Goal: Information Seeking & Learning: Learn about a topic

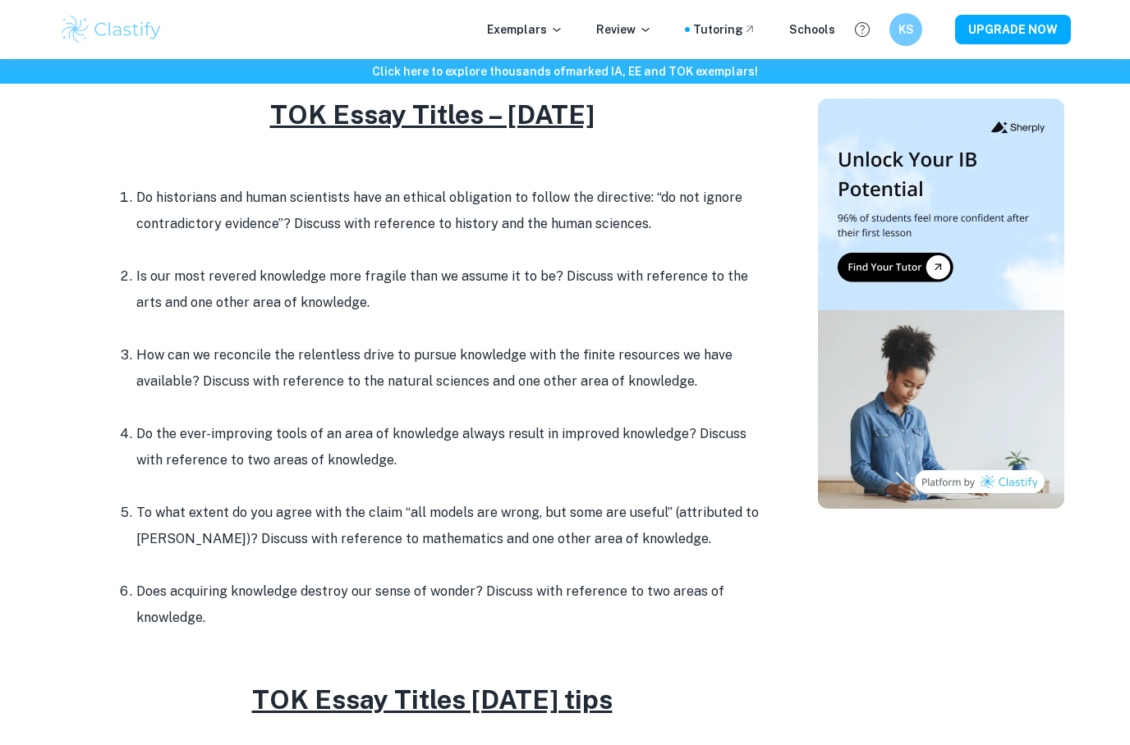
scroll to position [580, 0]
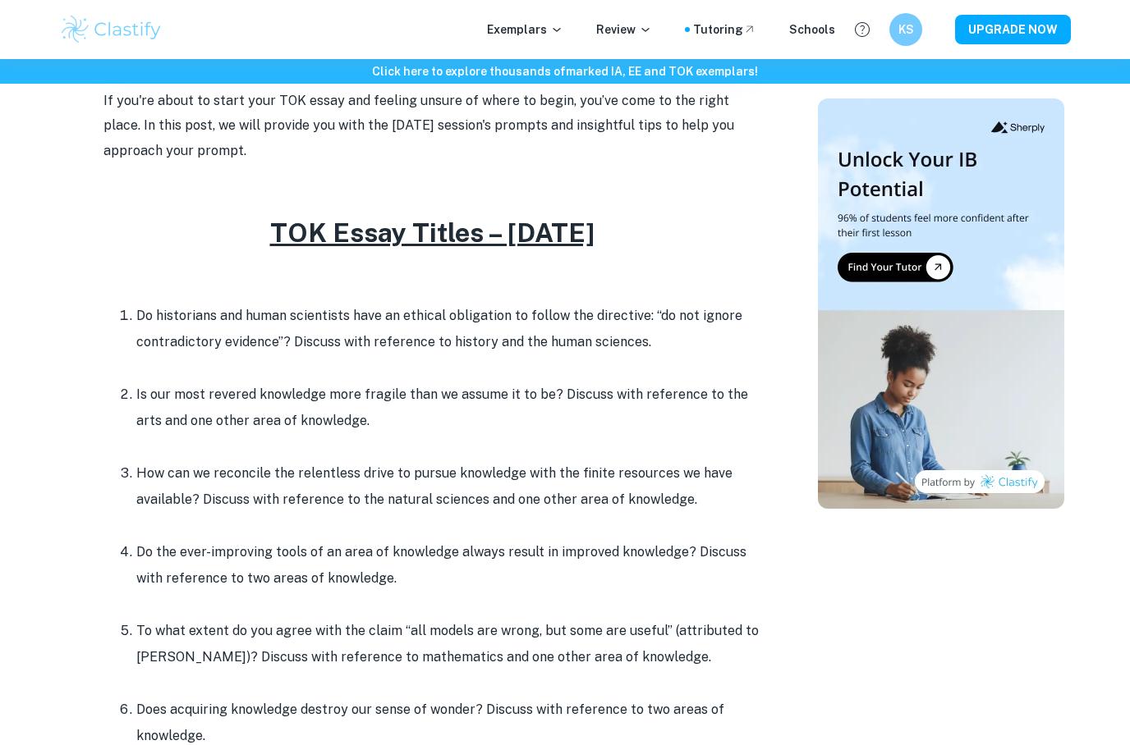
click at [544, 37] on p "Exemplars" at bounding box center [525, 30] width 76 height 18
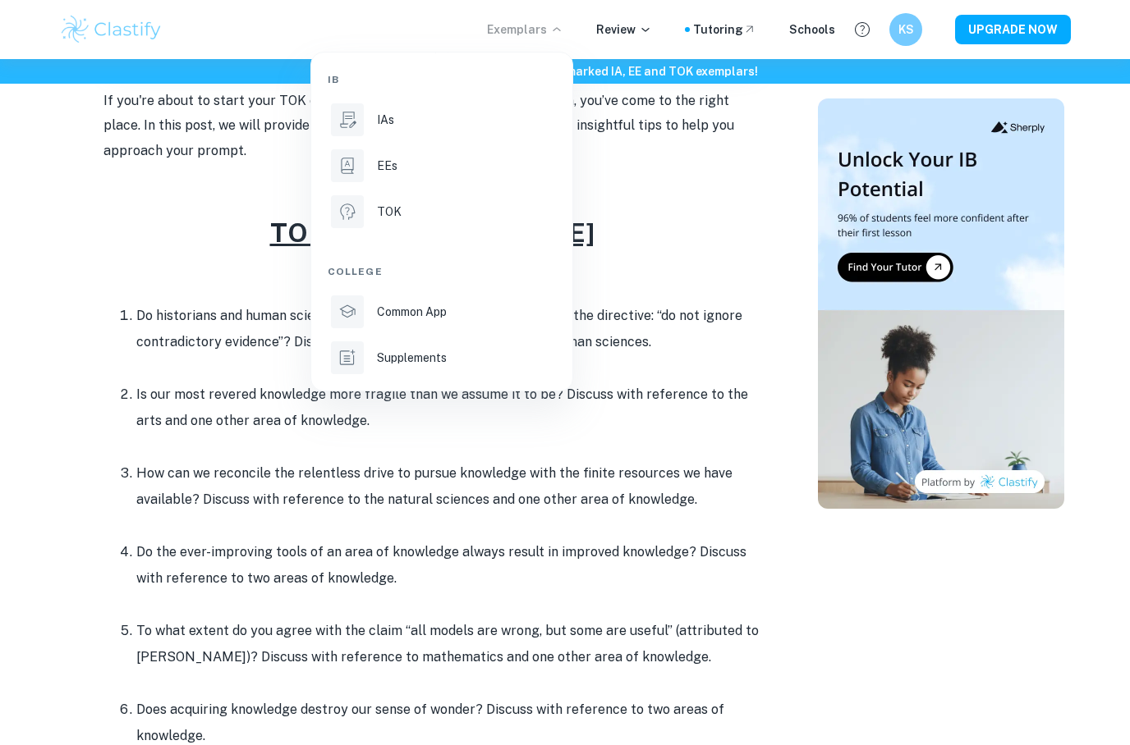
click at [500, 222] on li "TOK" at bounding box center [442, 211] width 228 height 39
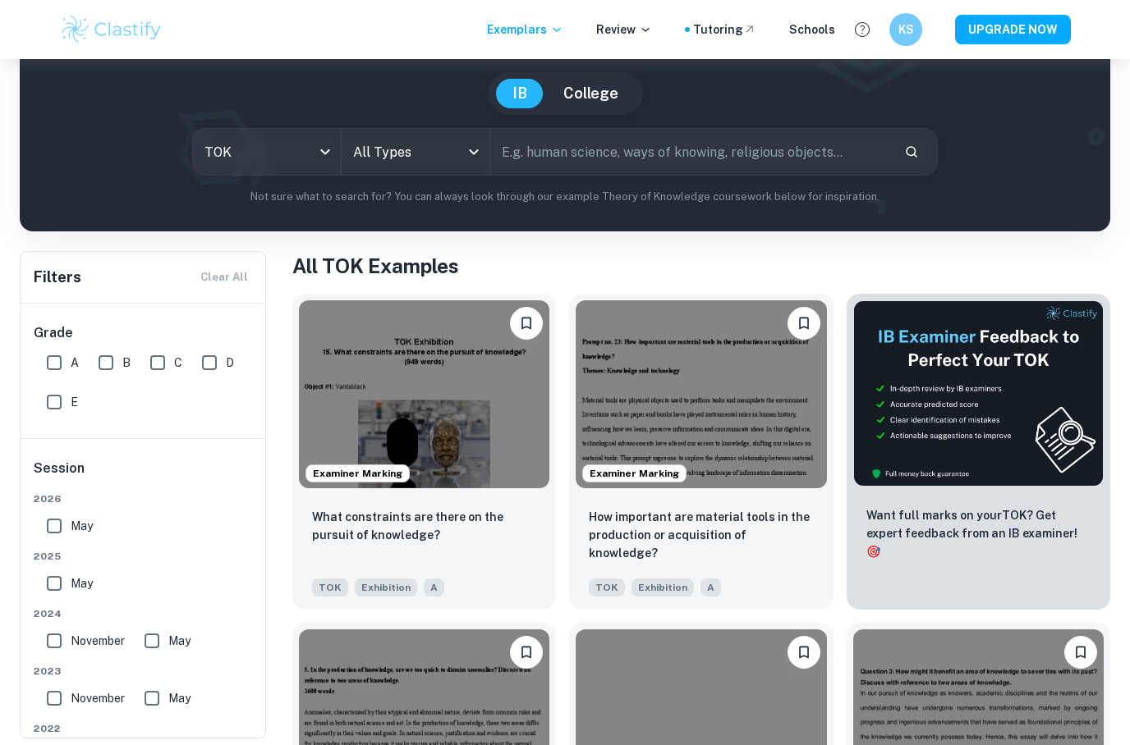
scroll to position [163, 0]
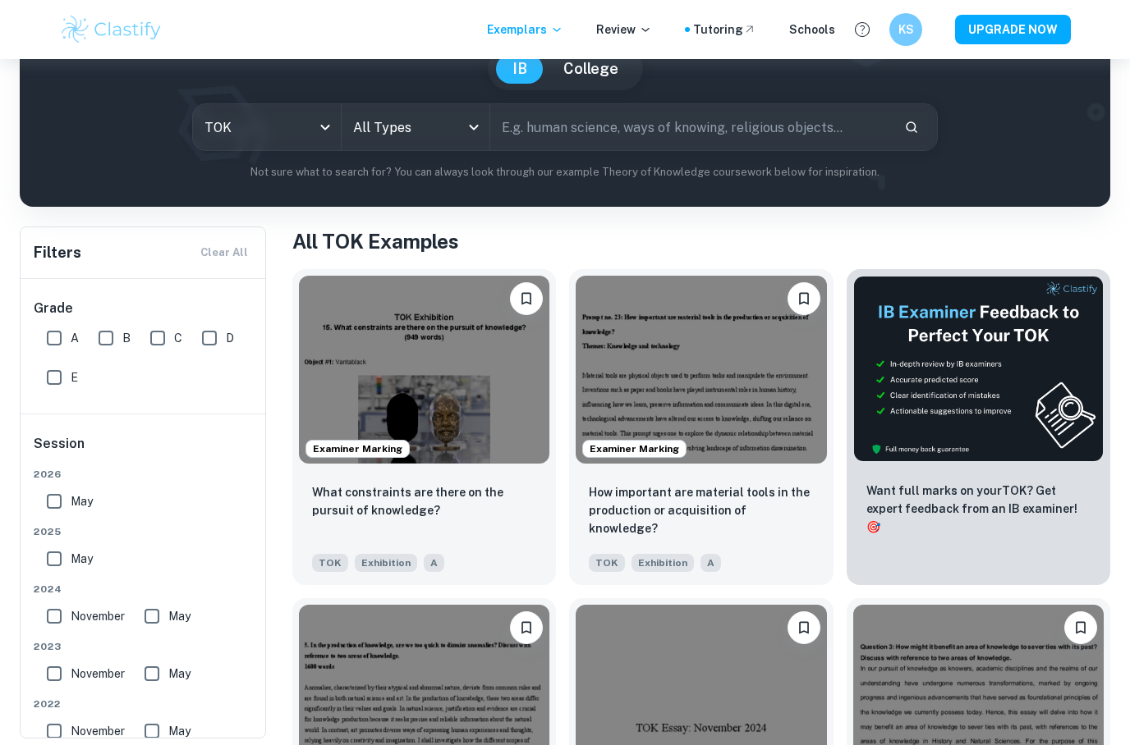
click at [443, 125] on body "We value your privacy We use cookies to enhance your browsing experience, serve…" at bounding box center [565, 269] width 1130 height 745
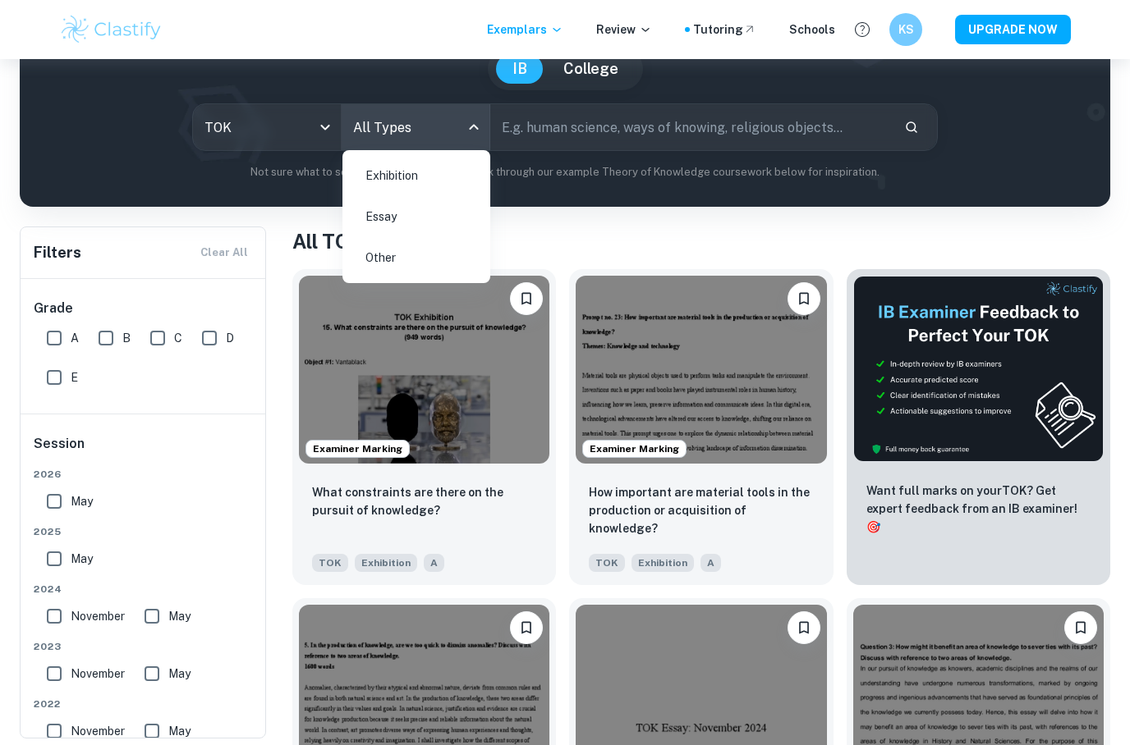
click at [451, 211] on li "Essay" at bounding box center [416, 217] width 135 height 38
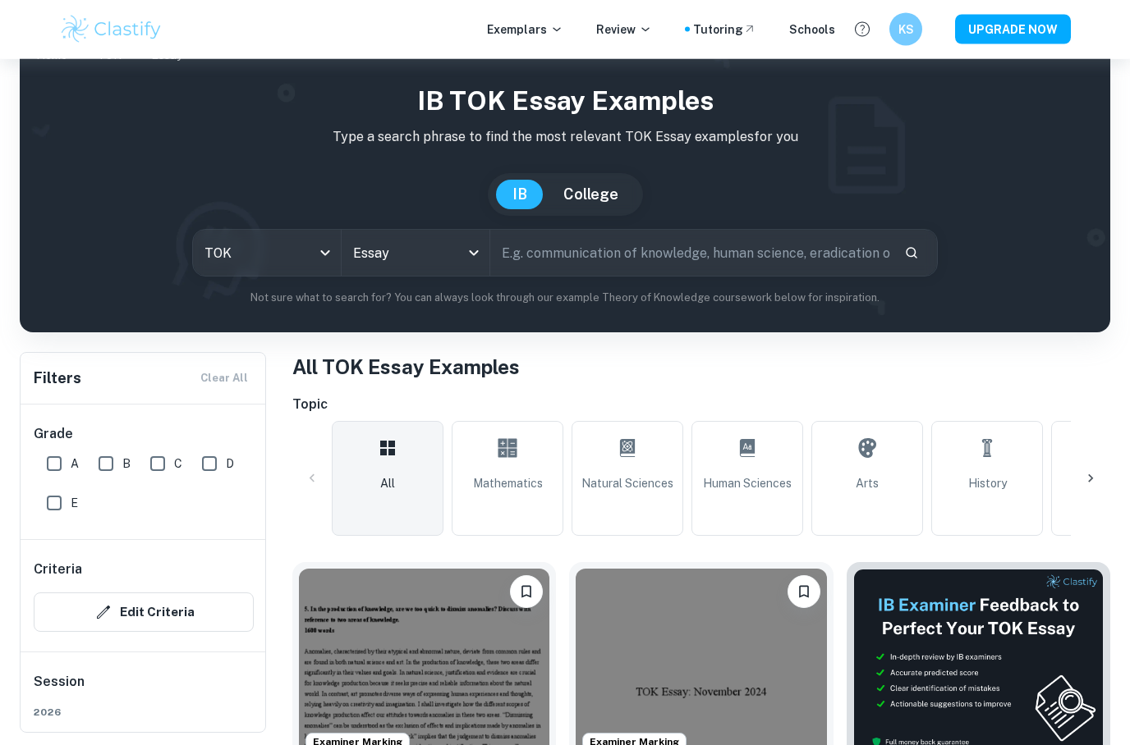
scroll to position [30, 0]
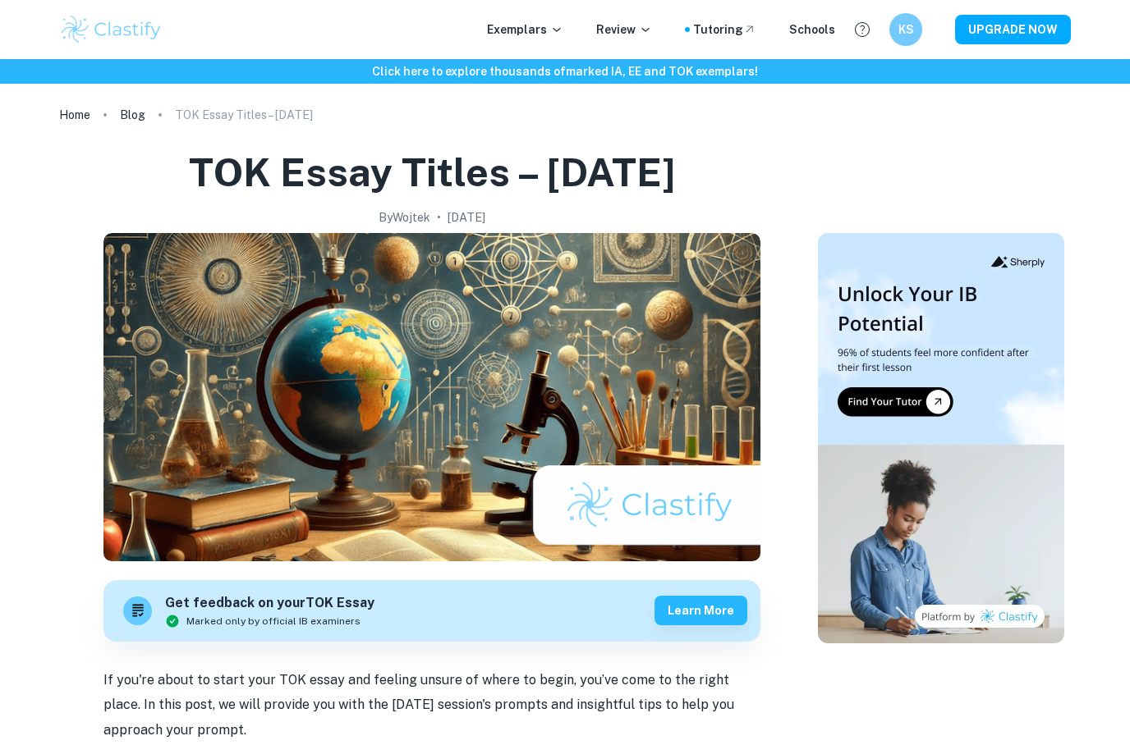
click at [135, 120] on link "Blog" at bounding box center [132, 114] width 25 height 23
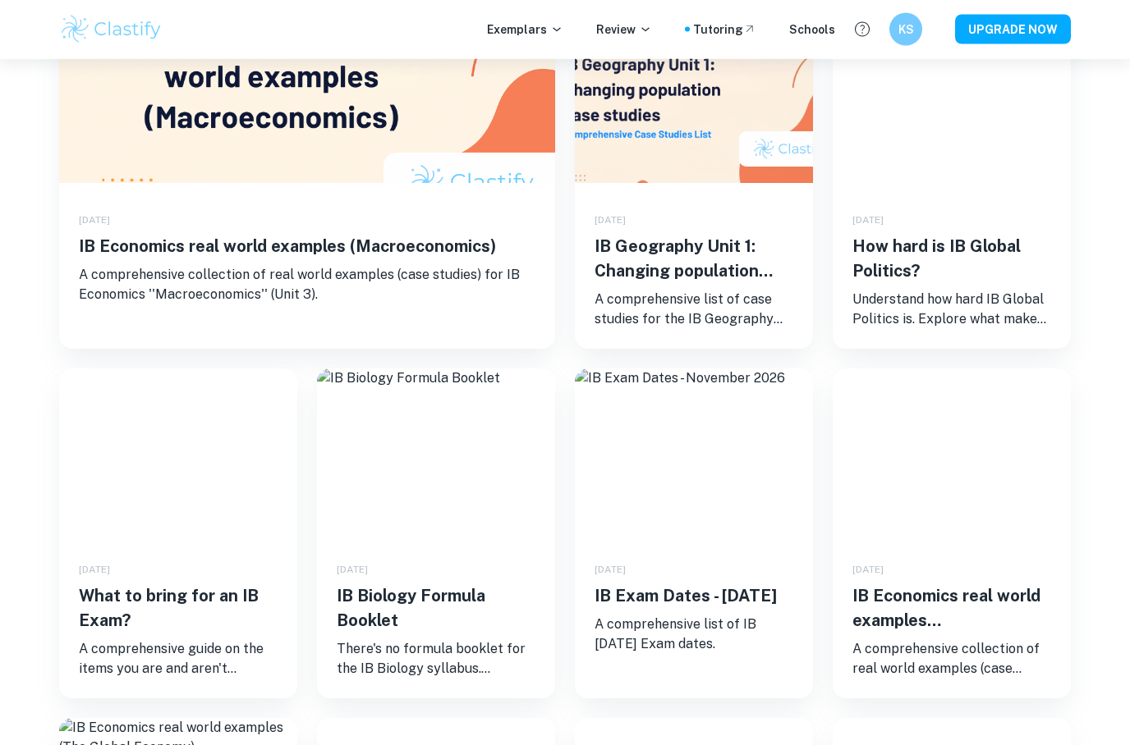
scroll to position [270, 0]
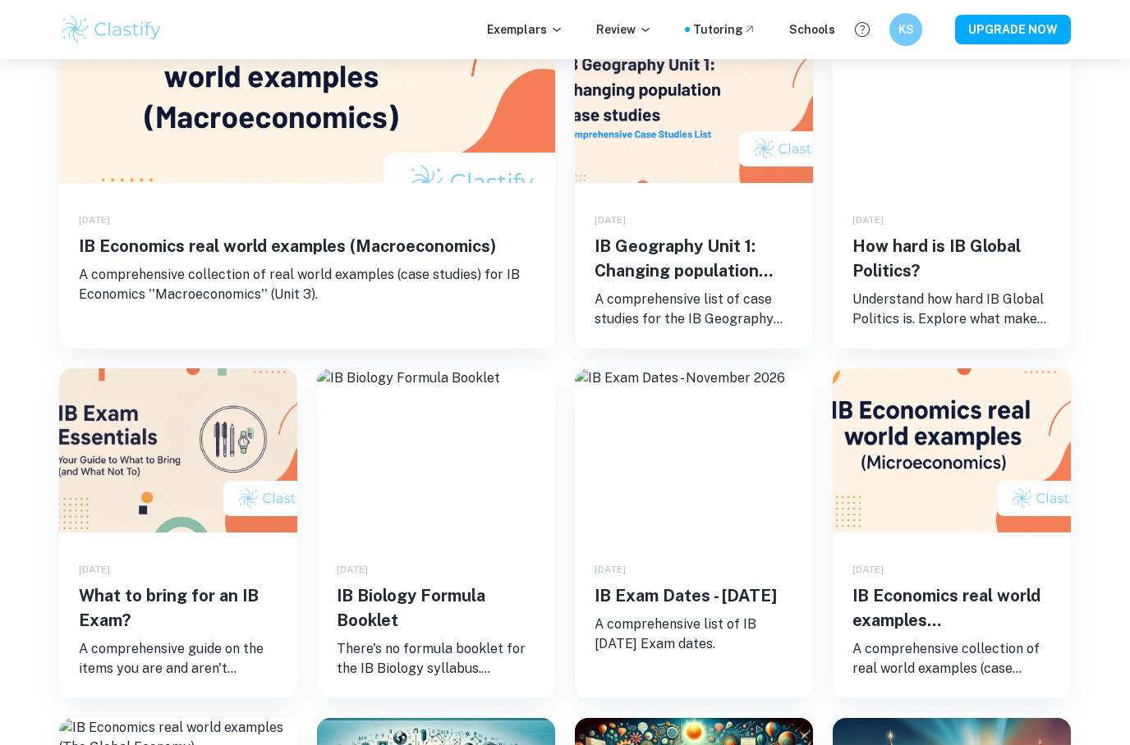
click at [708, 604] on h5 "IB Exam Dates - [DATE]" at bounding box center [693, 596] width 199 height 25
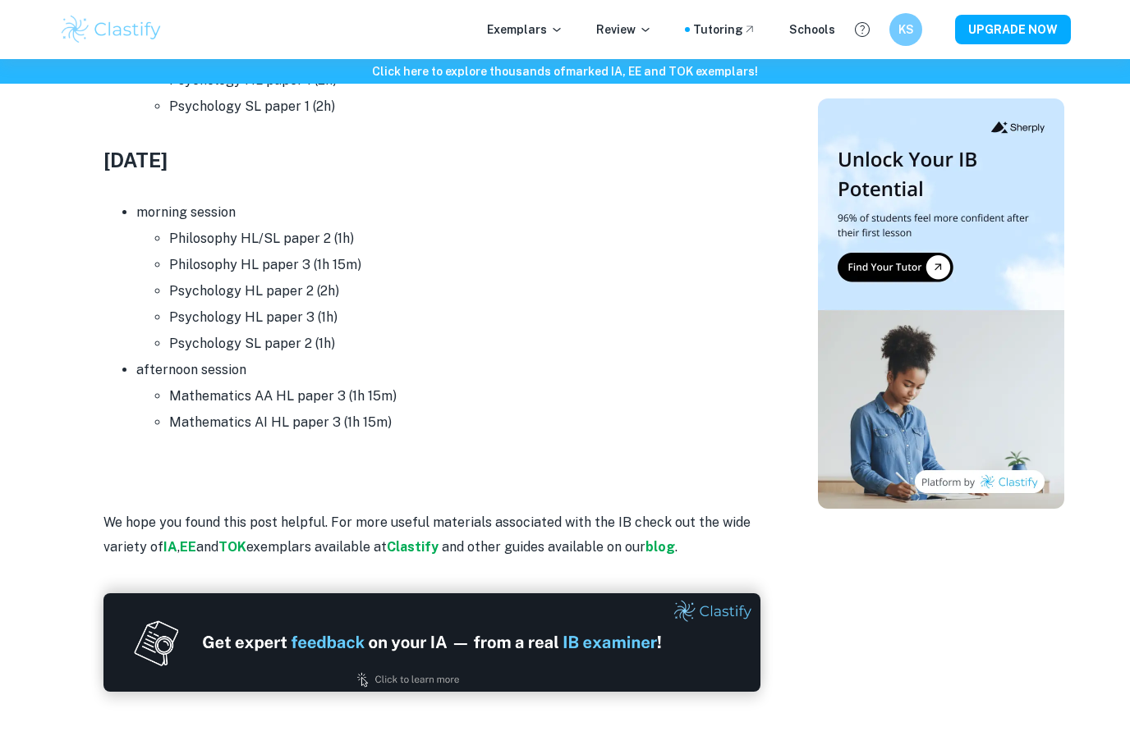
scroll to position [5870, 0]
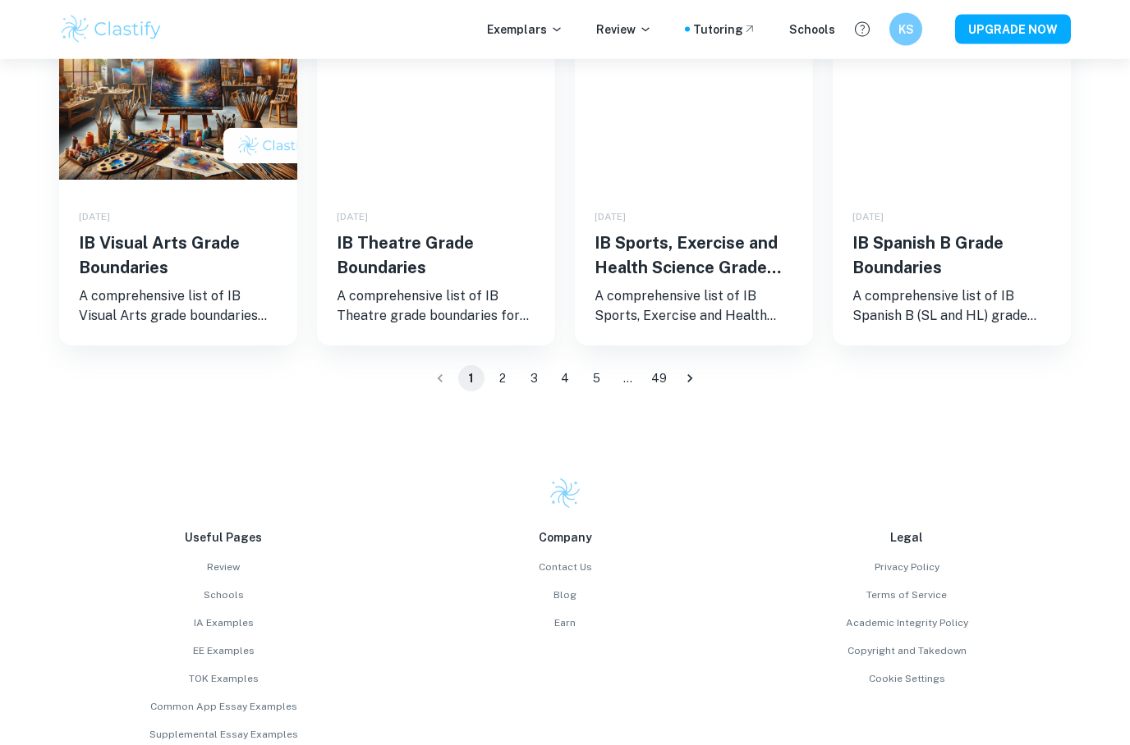
scroll to position [1323, 0]
